Goal: Information Seeking & Learning: Learn about a topic

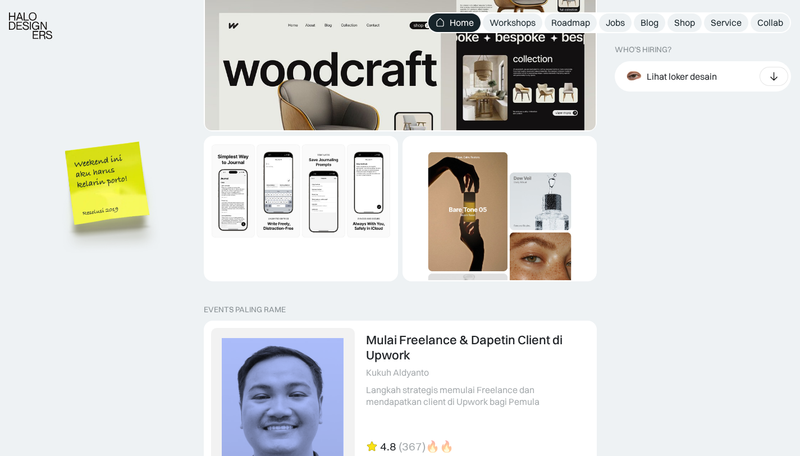
scroll to position [2563, 0]
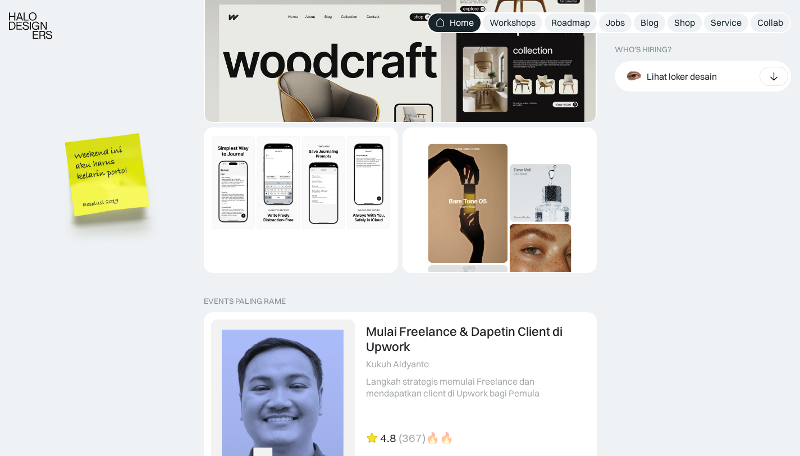
click at [474, 203] on img "1 of 2" at bounding box center [500, 225] width 192 height 192
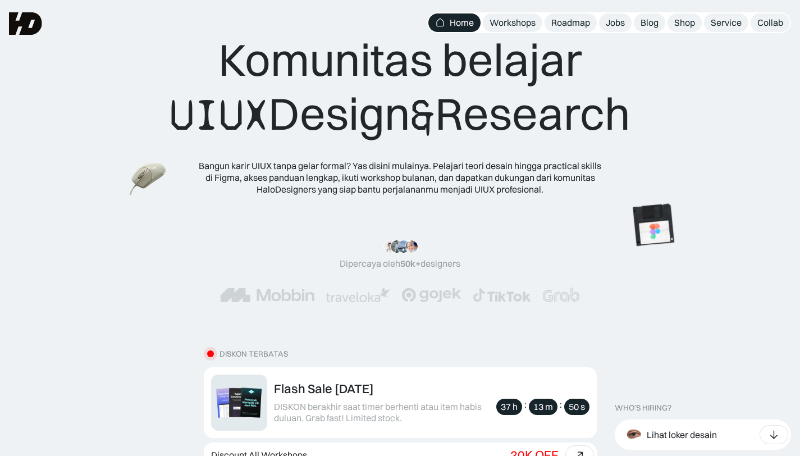
scroll to position [0, 0]
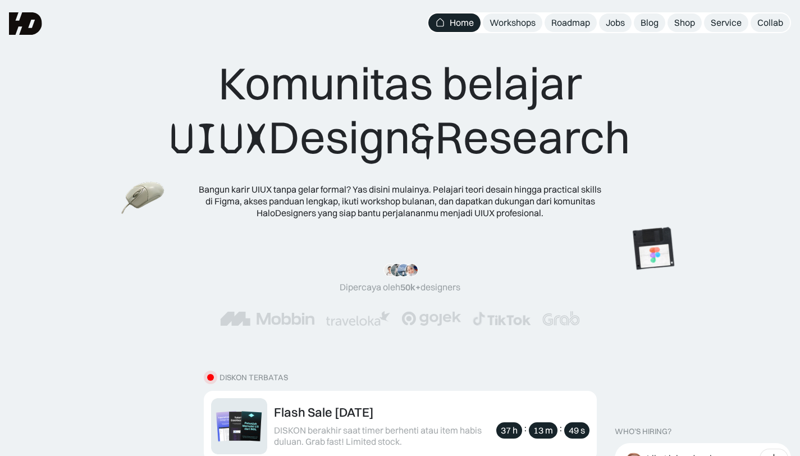
click at [140, 193] on img at bounding box center [143, 199] width 44 height 40
click at [145, 211] on div "Komunitas belajar UIUX Design & Research Bangun karir UIUX tanpa gelar formal? …" at bounding box center [400, 137] width 711 height 162
click at [666, 256] on img at bounding box center [653, 248] width 63 height 63
click at [653, 281] on img at bounding box center [673, 248] width 63 height 63
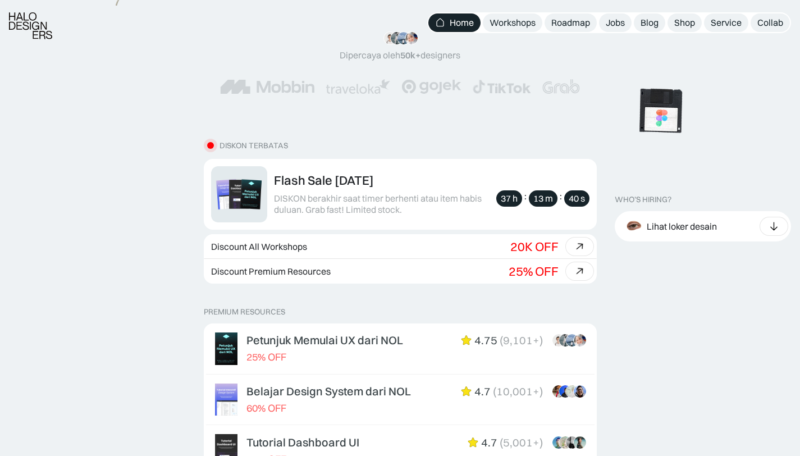
scroll to position [235, 0]
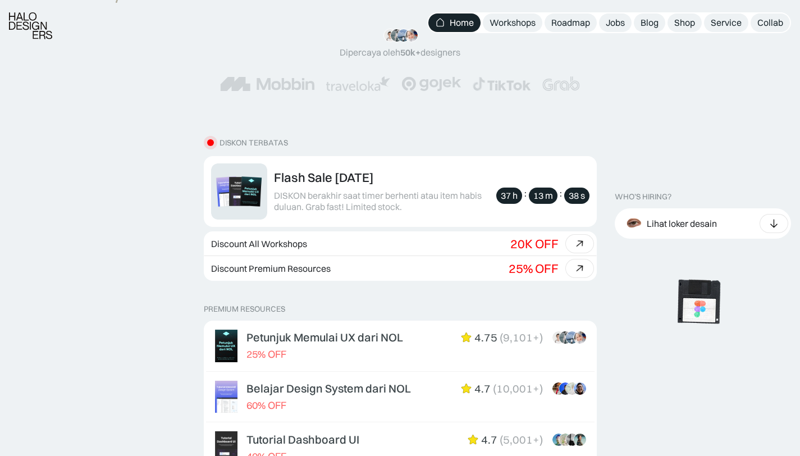
click at [681, 334] on img at bounding box center [699, 301] width 63 height 63
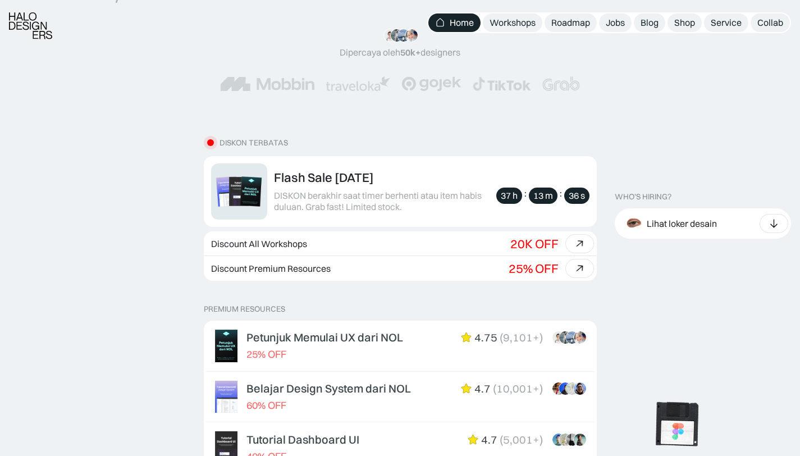
click at [667, 448] on img at bounding box center [677, 424] width 63 height 63
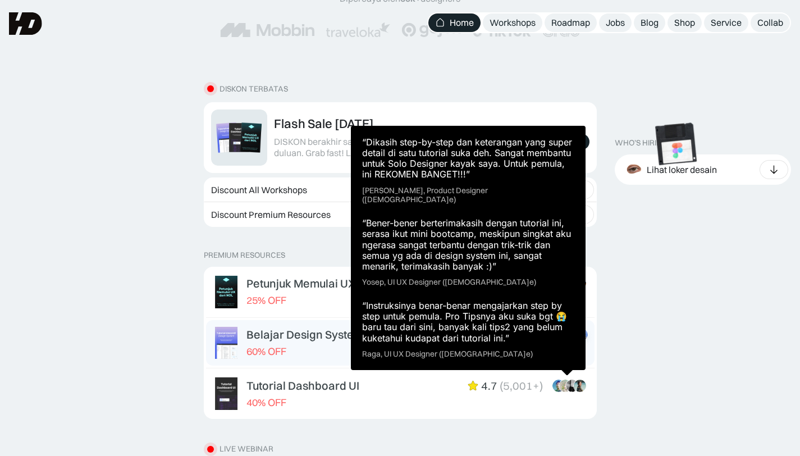
scroll to position [288, 0]
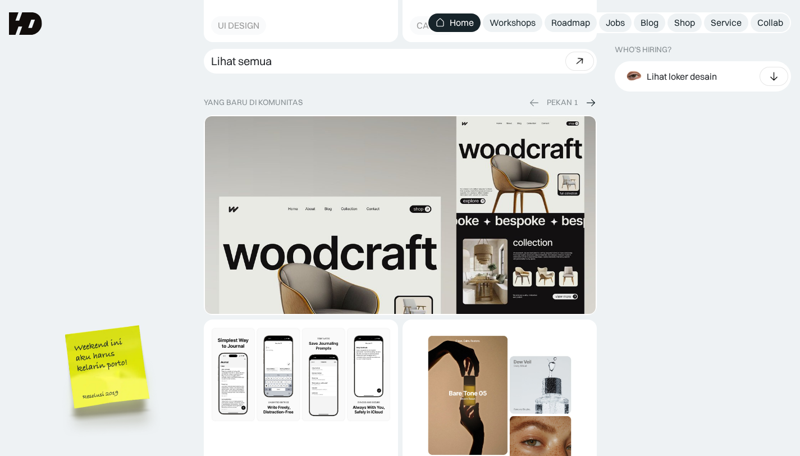
scroll to position [2349, 0]
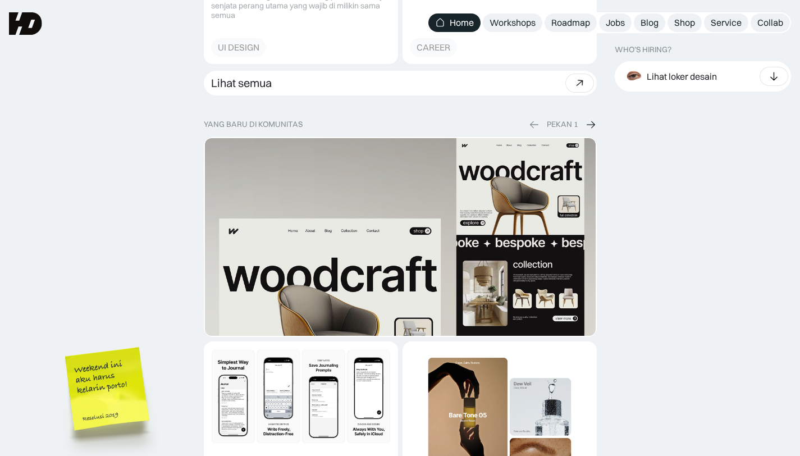
click at [589, 123] on img at bounding box center [590, 125] width 11 height 12
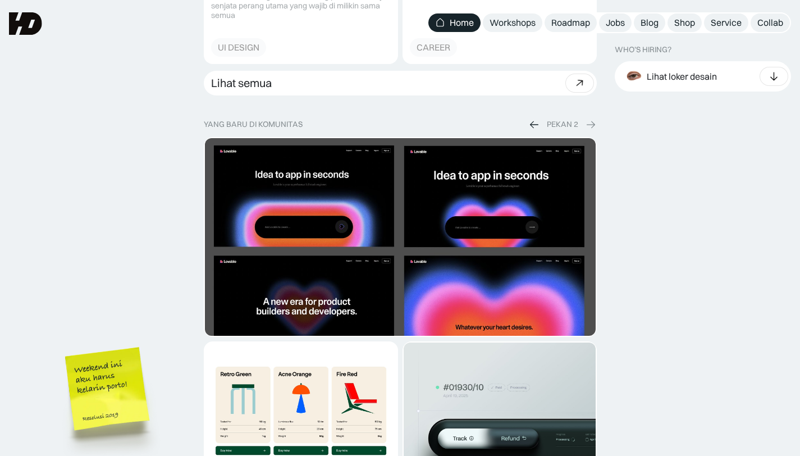
click at [589, 123] on img at bounding box center [590, 125] width 11 height 12
click at [587, 121] on img at bounding box center [590, 125] width 11 height 12
click at [592, 125] on img at bounding box center [590, 125] width 11 height 12
click at [552, 126] on div "PEKAN 2" at bounding box center [562, 125] width 31 height 10
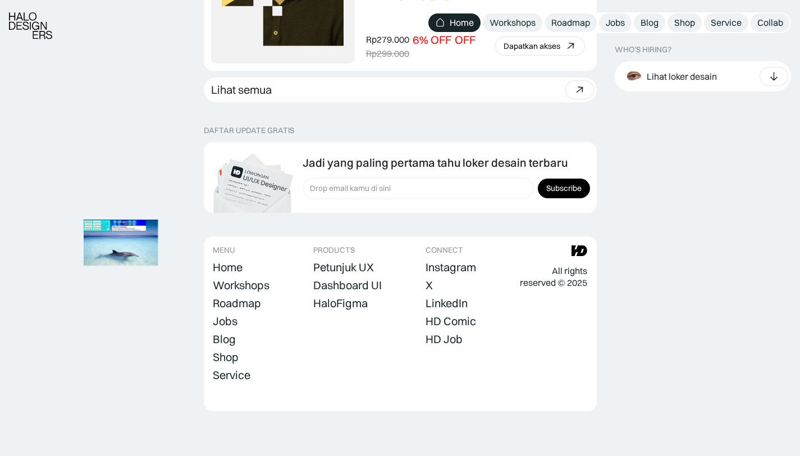
scroll to position [3625, 0]
